Goal: Transaction & Acquisition: Purchase product/service

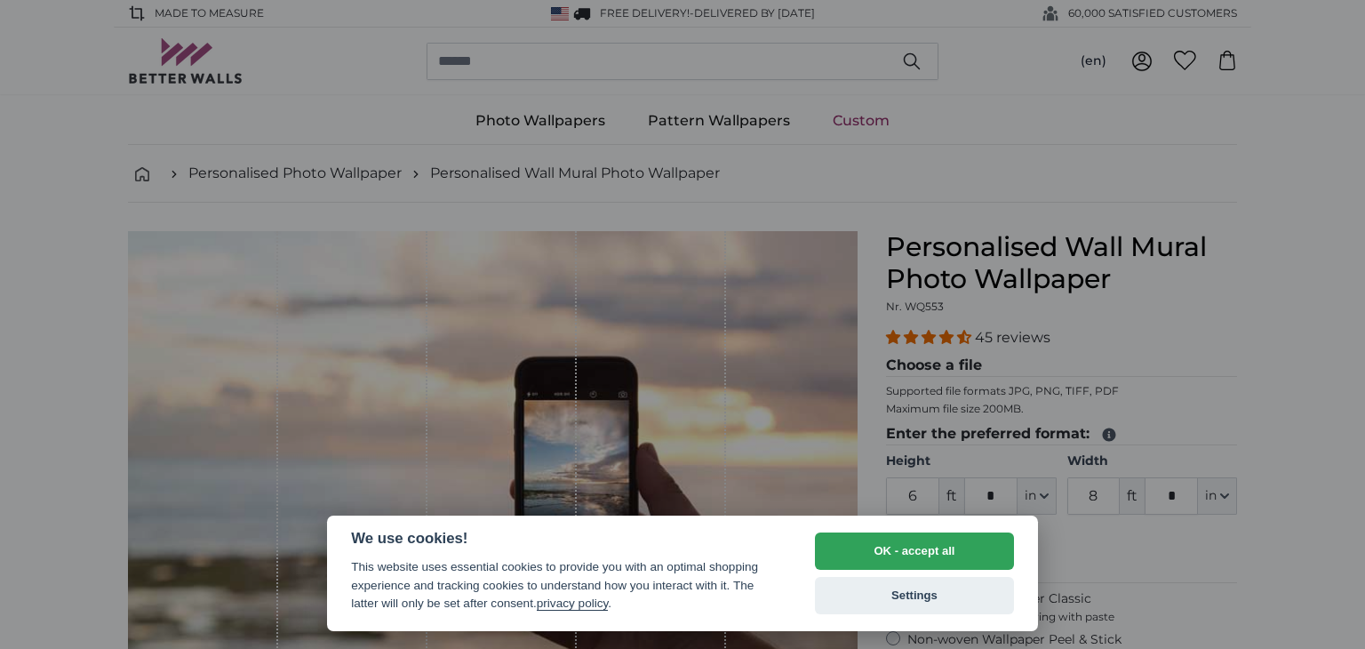
select select "**"
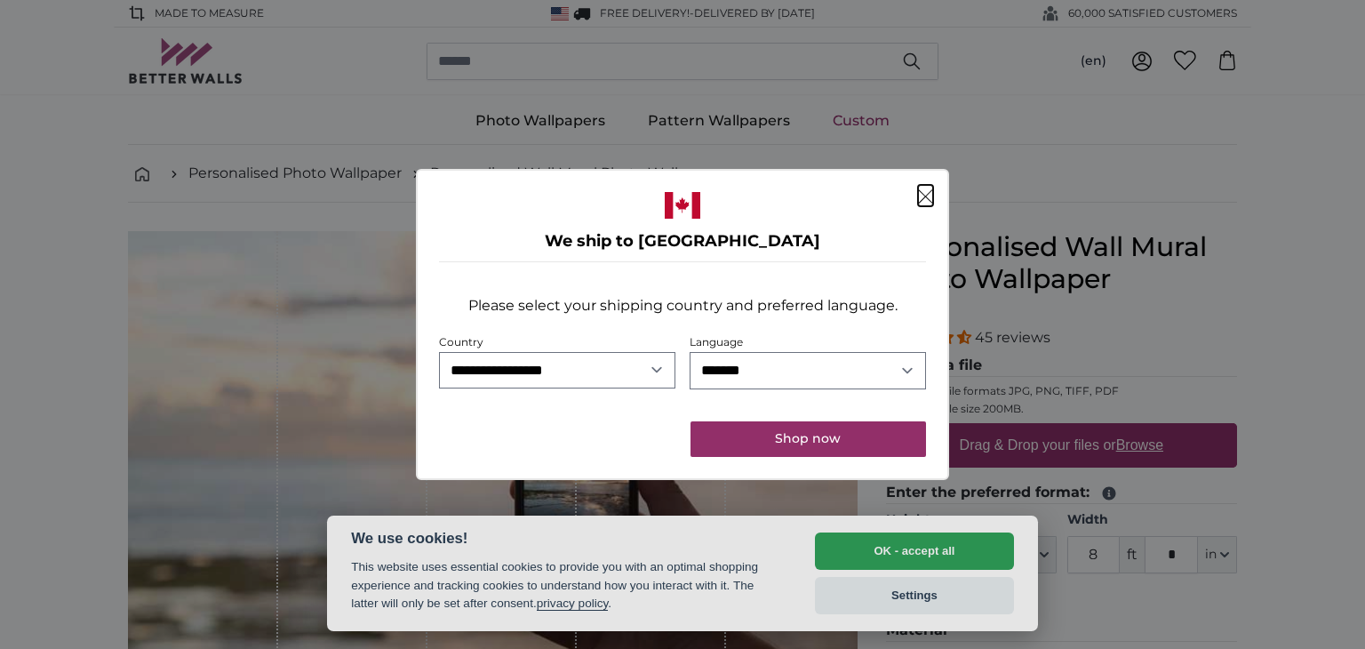
click at [929, 199] on icon "Close" at bounding box center [925, 196] width 15 height 14
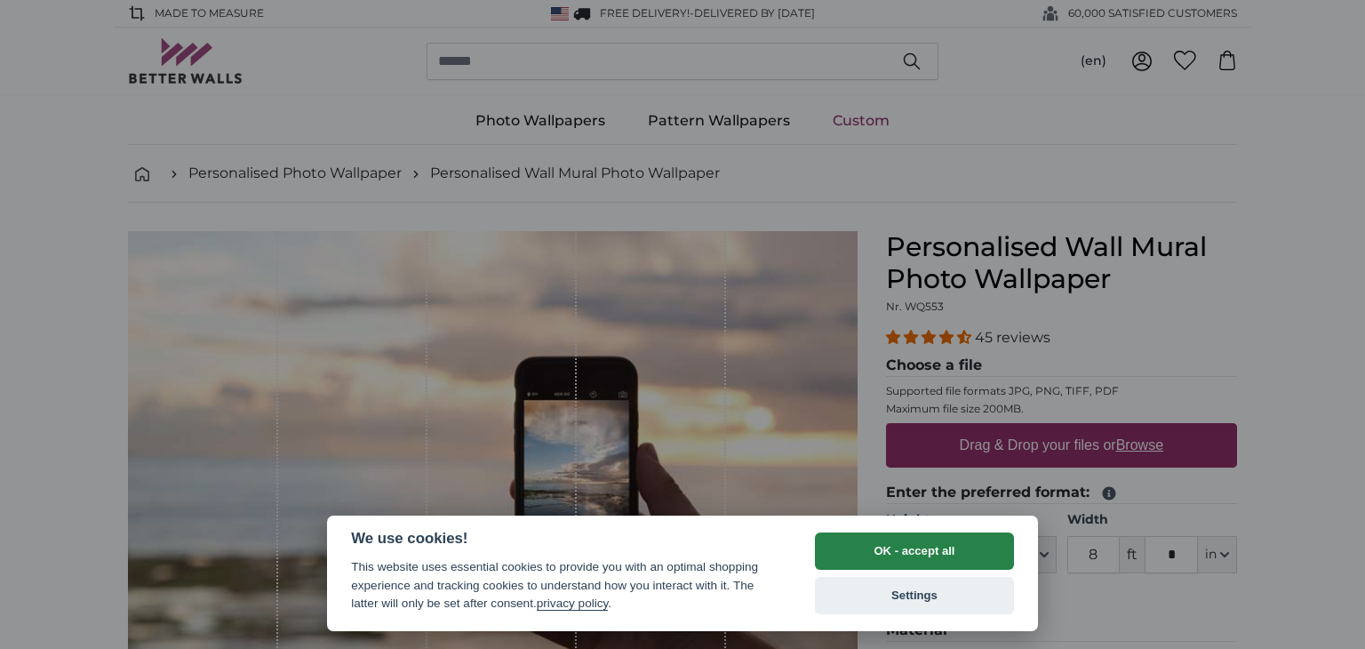
click at [958, 550] on button "OK - accept all" at bounding box center [914, 550] width 199 height 37
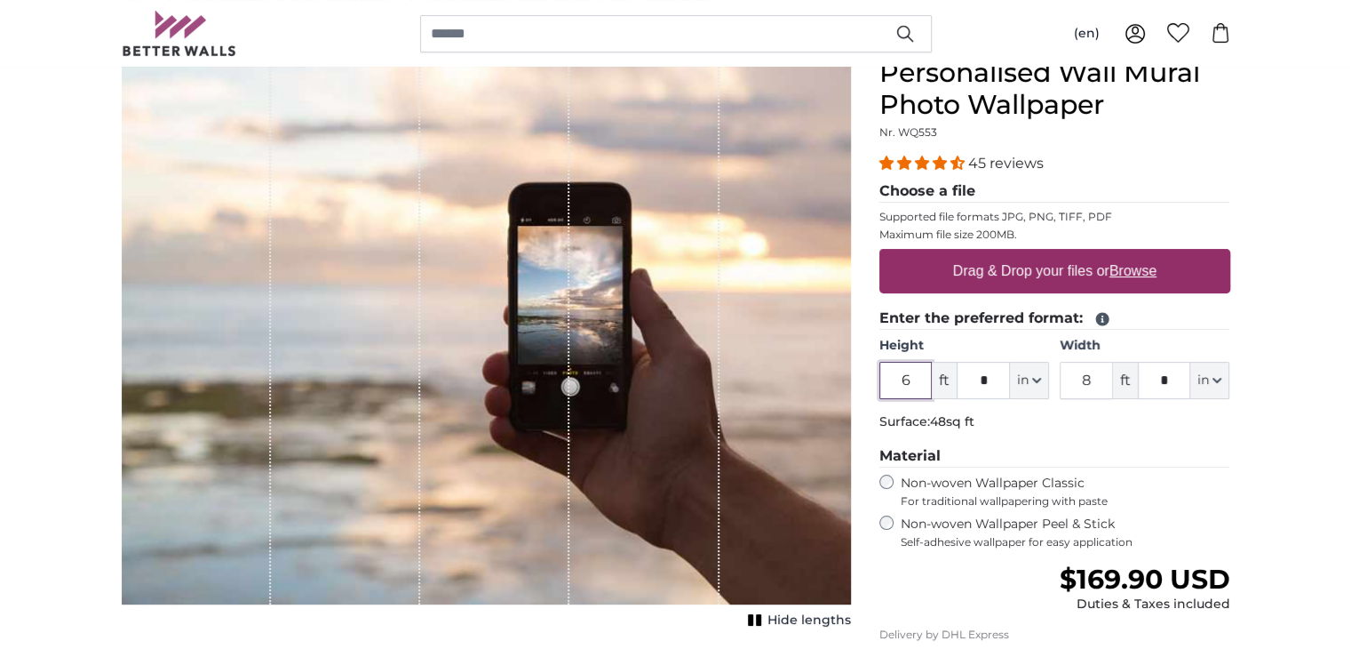
scroll to position [178, 0]
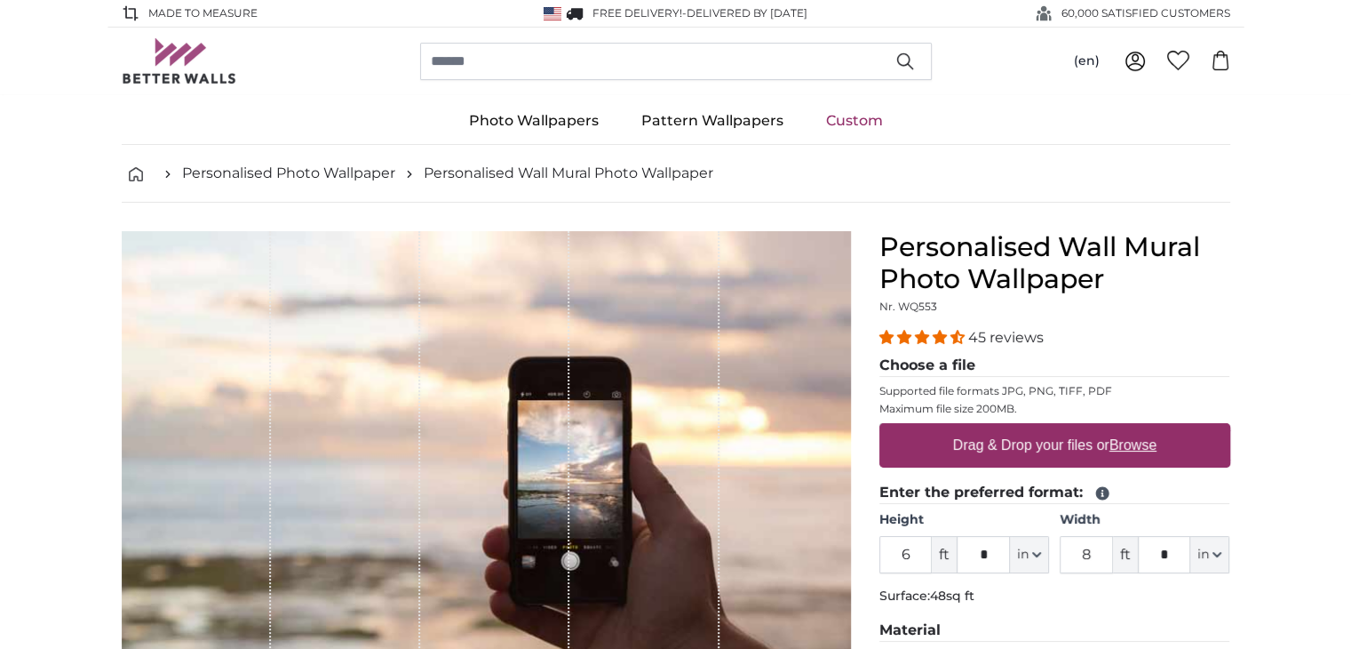
click at [553, 10] on img at bounding box center [553, 13] width 18 height 13
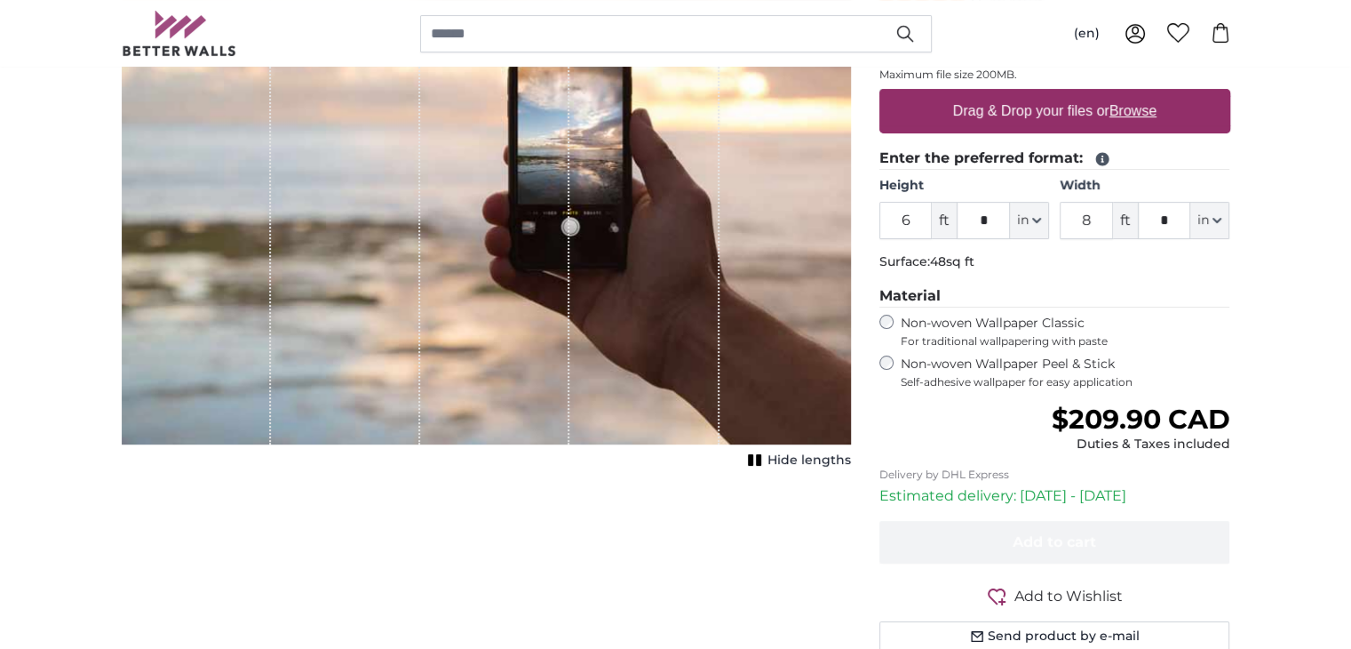
scroll to position [355, 0]
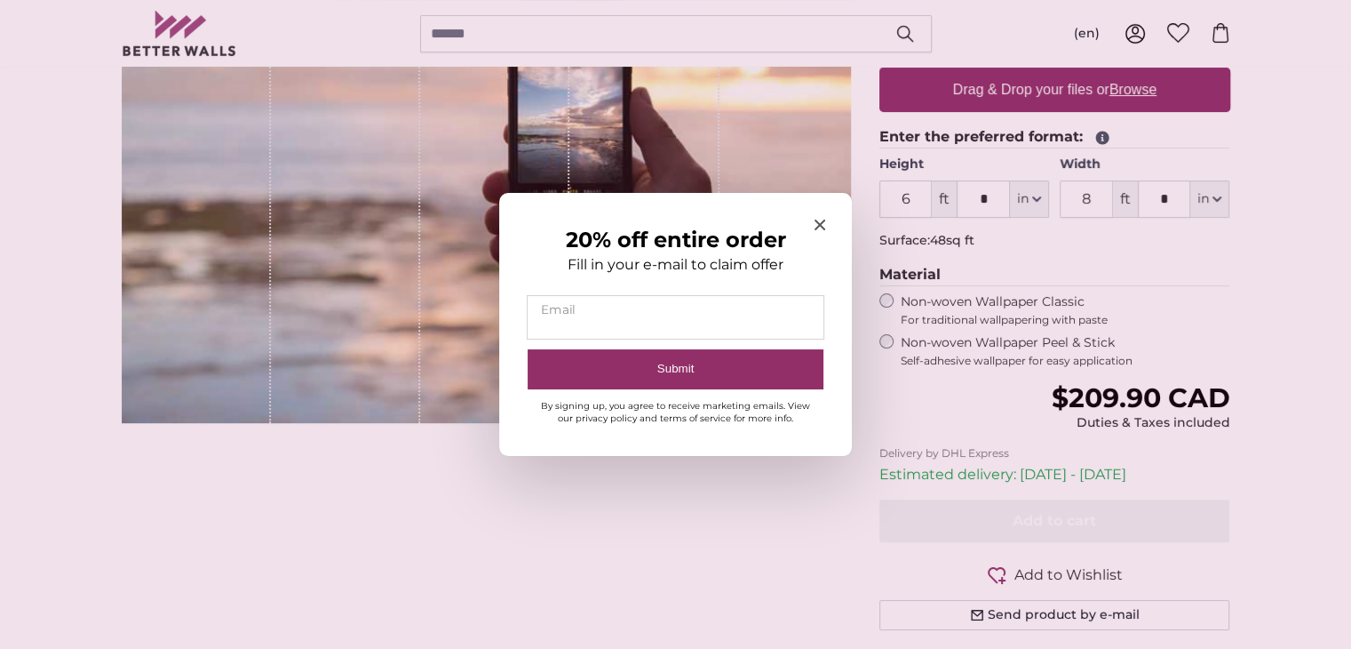
click at [817, 224] on icon "Close modal" at bounding box center [820, 224] width 11 height 11
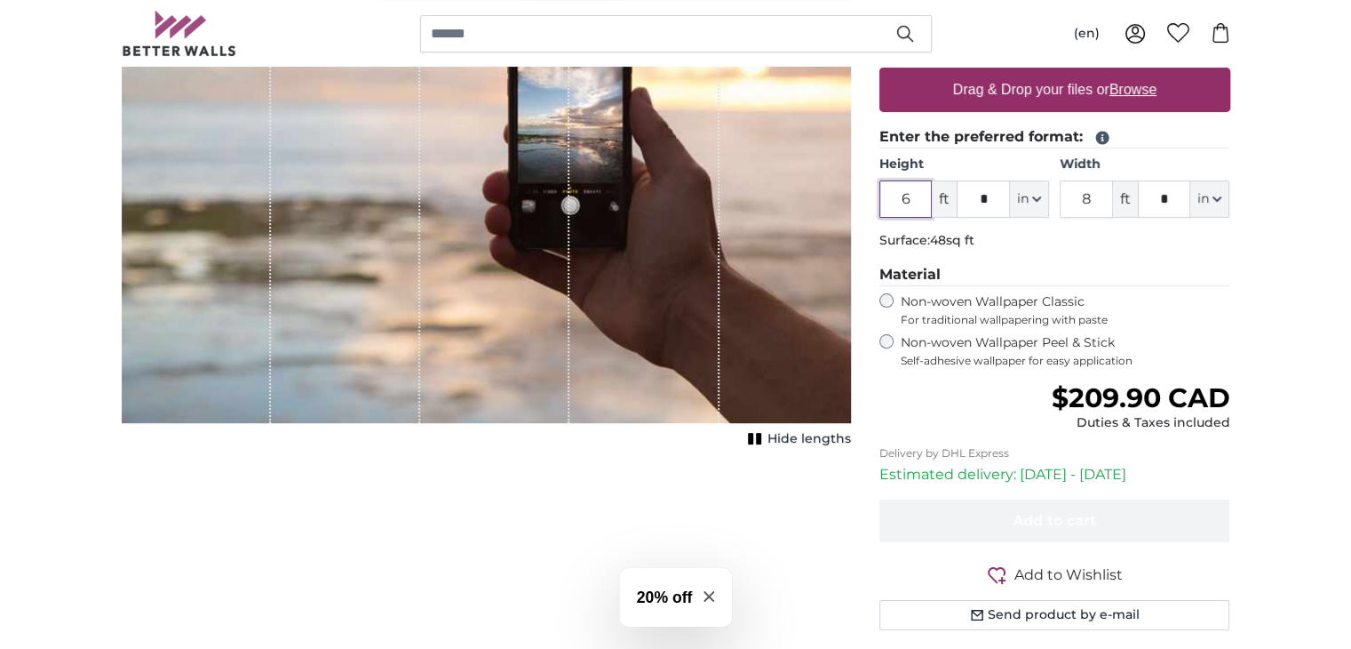
drag, startPoint x: 921, startPoint y: 193, endPoint x: 880, endPoint y: 189, distance: 41.0
click at [880, 189] on input "6" at bounding box center [906, 198] width 53 height 37
type input "22"
drag, startPoint x: 1100, startPoint y: 196, endPoint x: 1071, endPoint y: 196, distance: 29.3
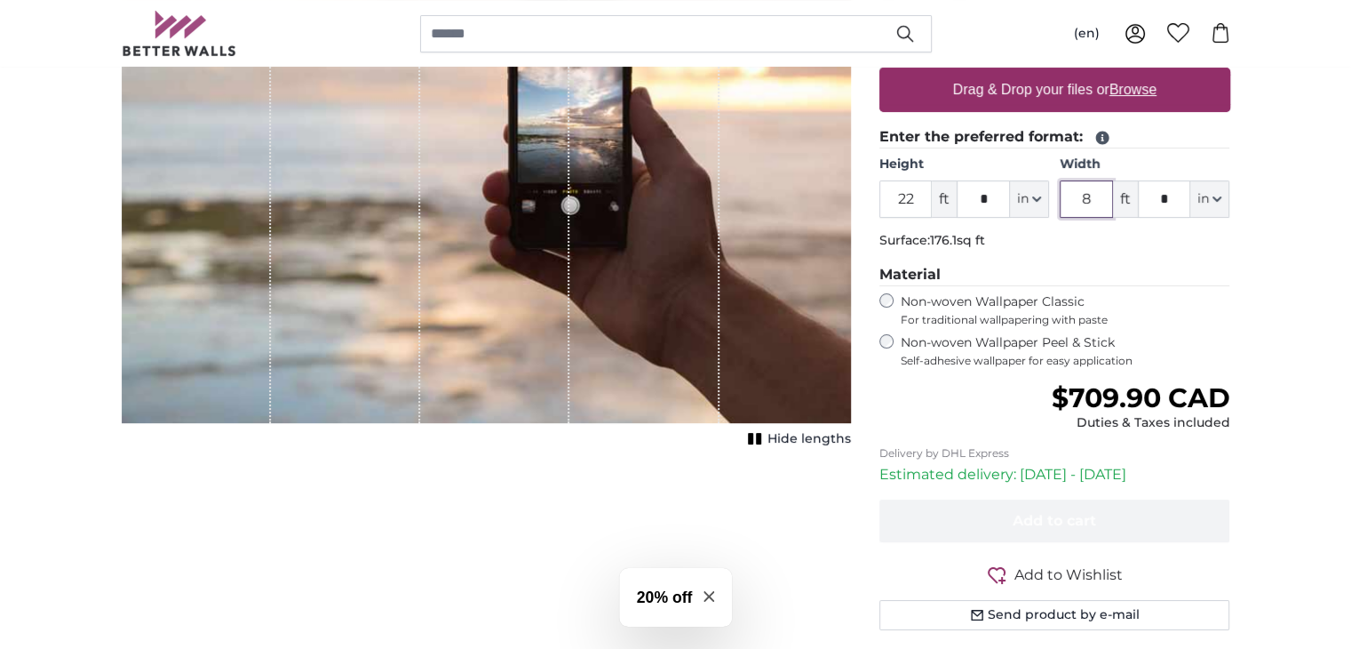
click at [1071, 196] on input "8" at bounding box center [1086, 198] width 53 height 37
type input "3"
type input "4"
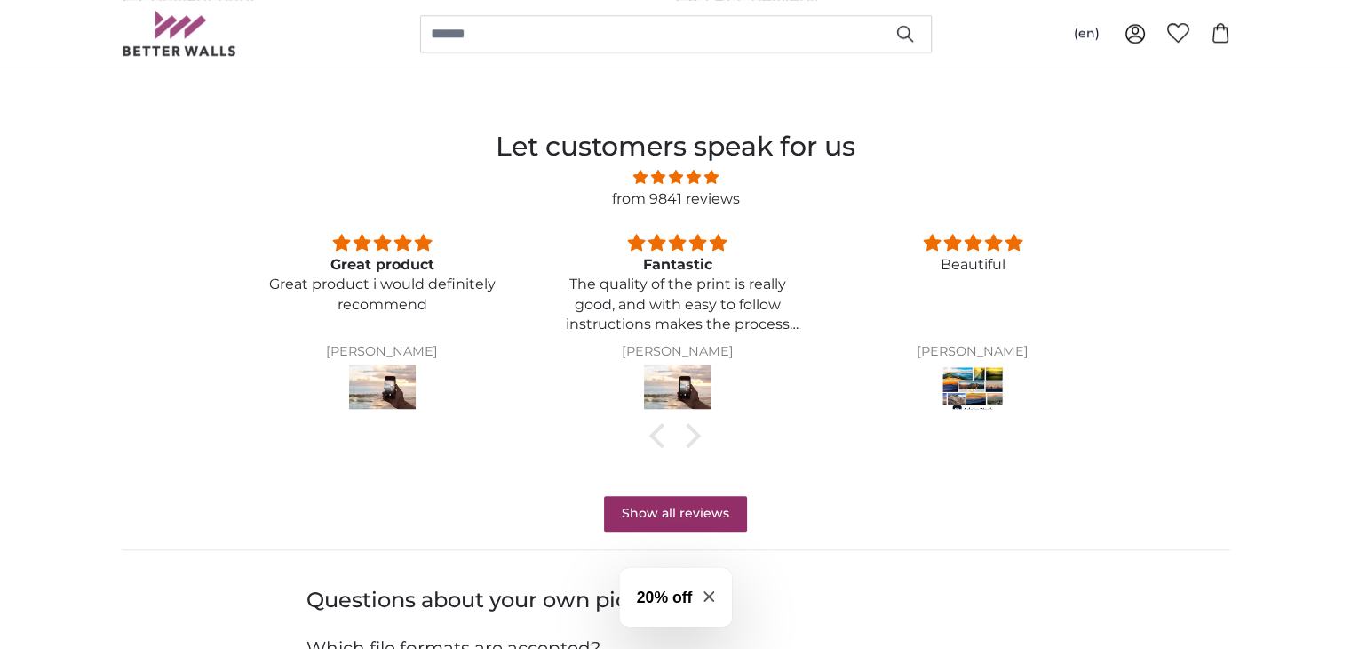
scroll to position [1510, 0]
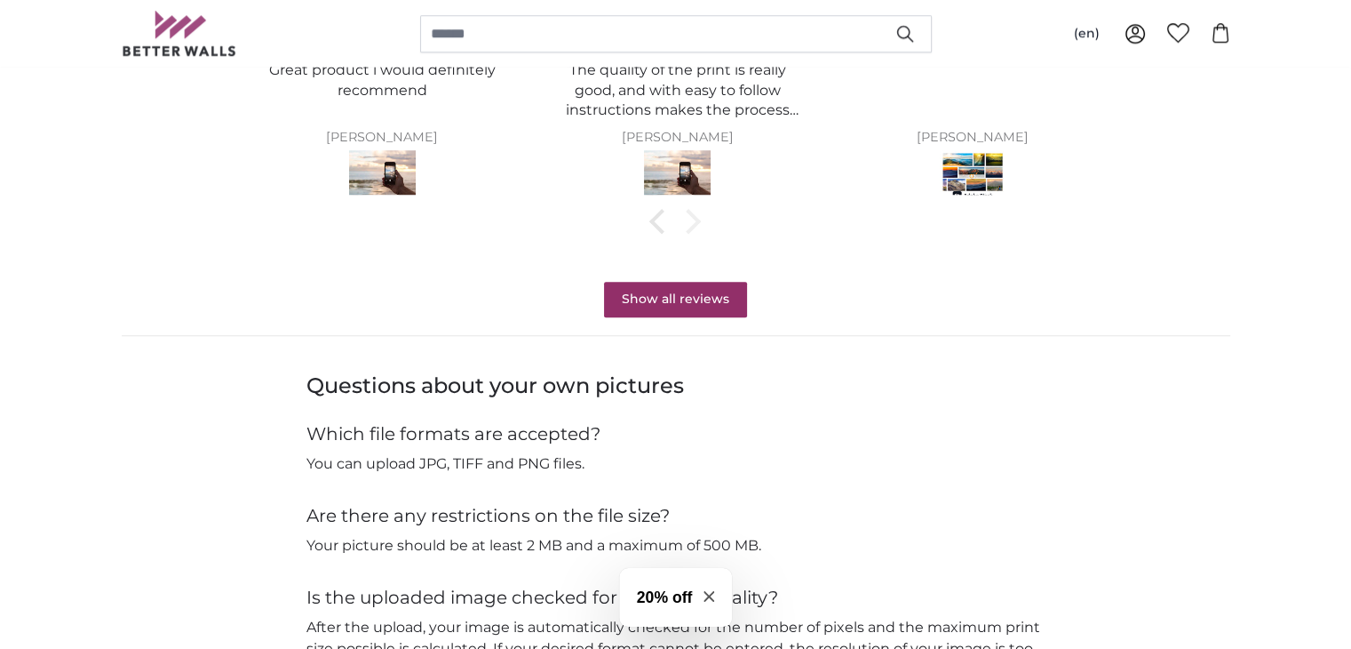
click at [694, 218] on div at bounding box center [688, 221] width 25 height 25
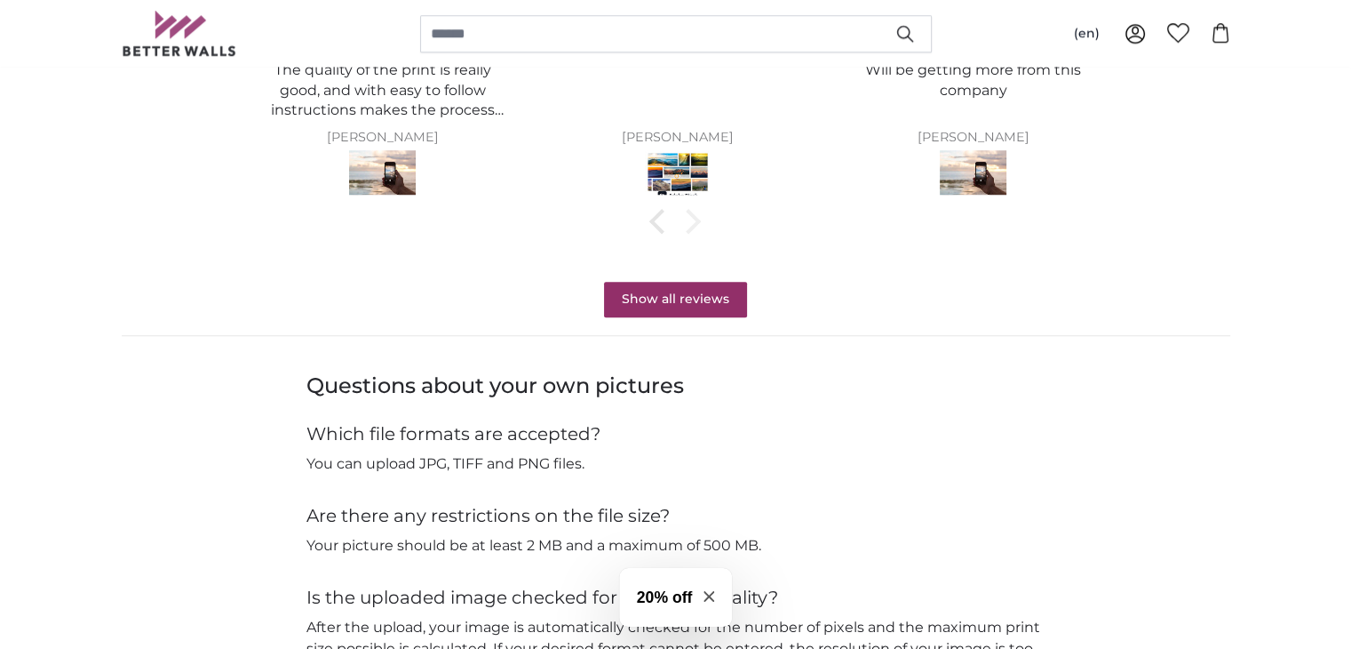
click at [694, 218] on div at bounding box center [688, 221] width 25 height 25
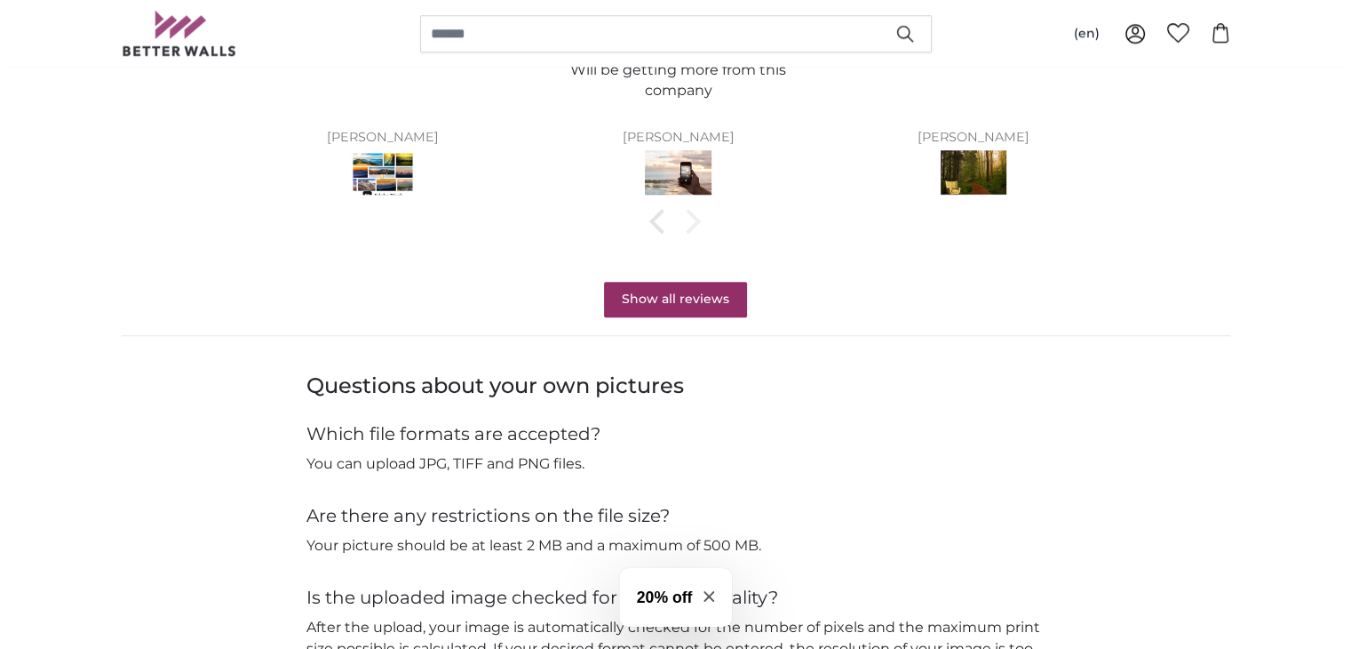
click at [694, 218] on div at bounding box center [688, 221] width 25 height 25
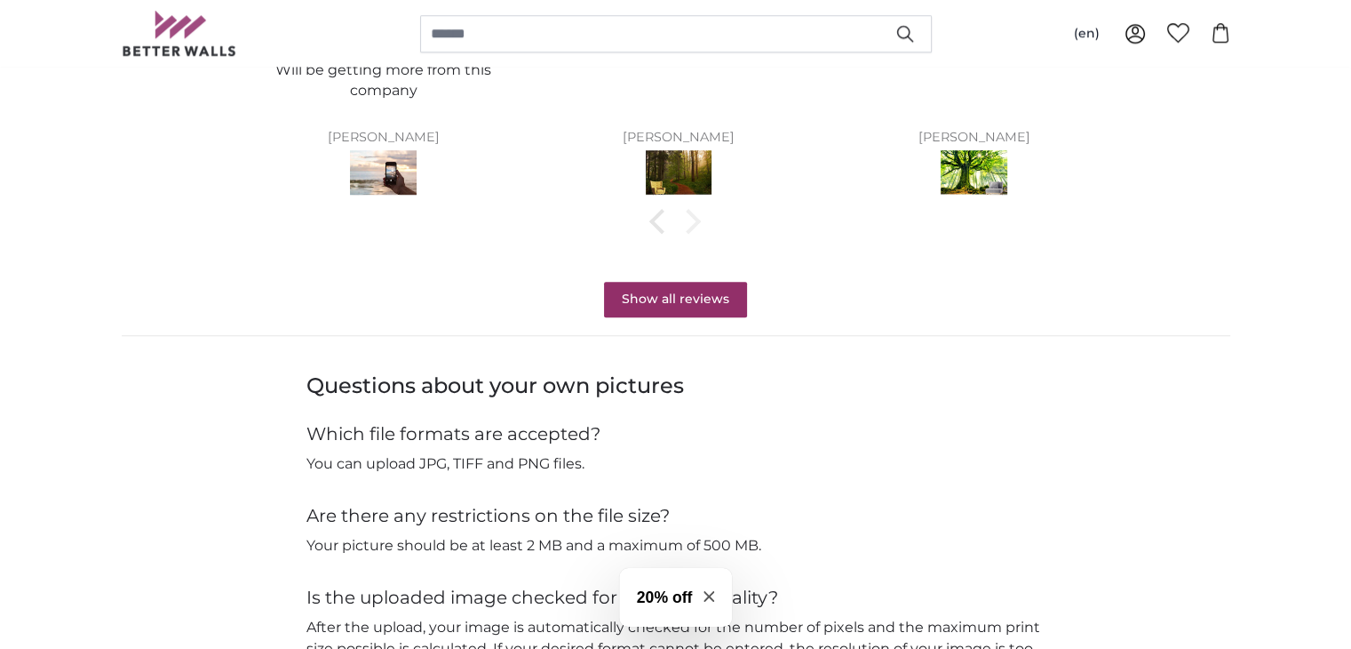
click at [694, 218] on div at bounding box center [688, 221] width 25 height 25
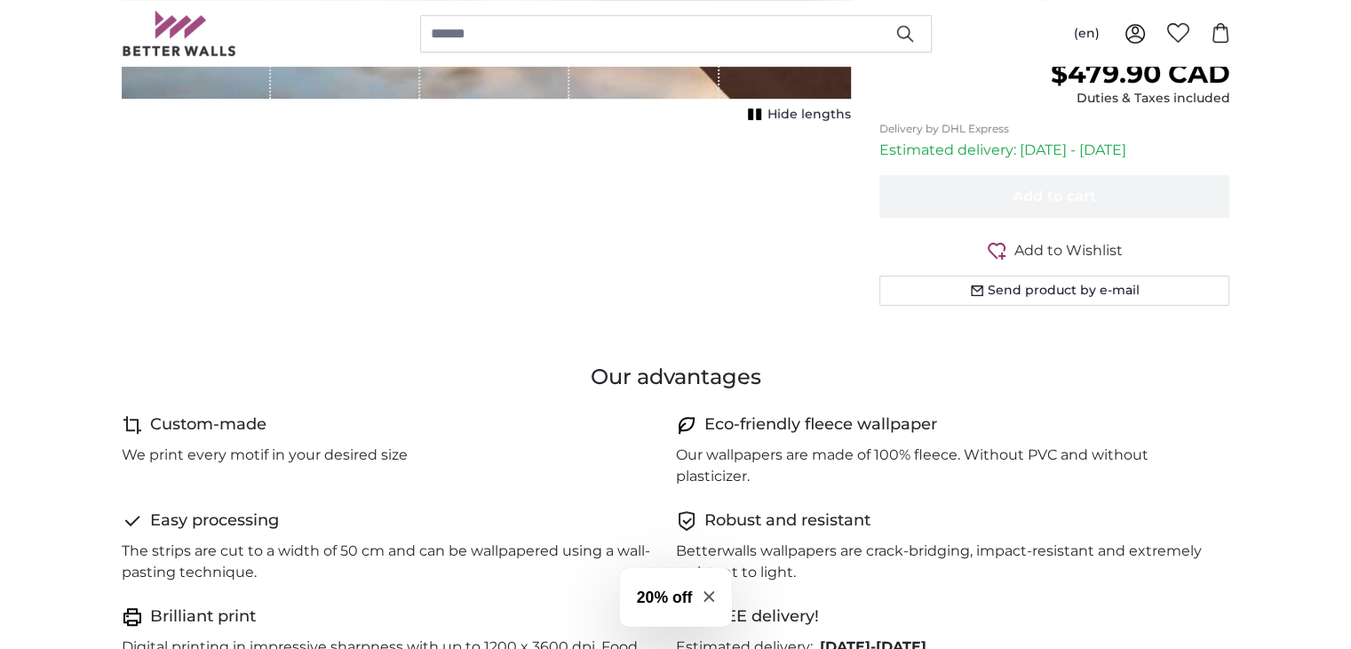
scroll to position [0, 0]
